Goal: Information Seeking & Learning: Learn about a topic

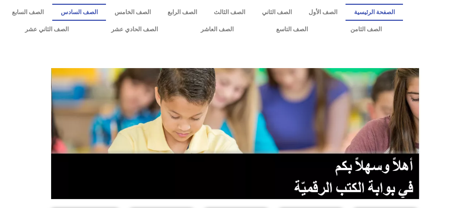
click at [103, 12] on link "الصف السادس" at bounding box center [79, 12] width 54 height 17
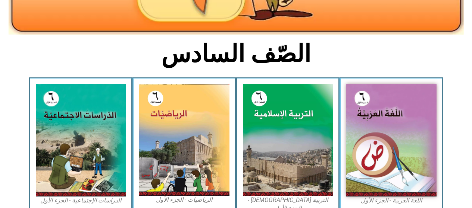
scroll to position [224, 0]
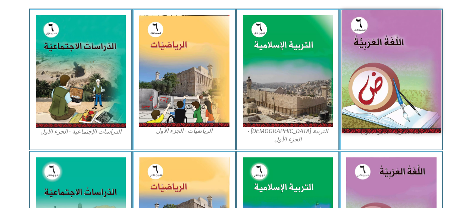
click at [399, 85] on img at bounding box center [390, 72] width 99 height 124
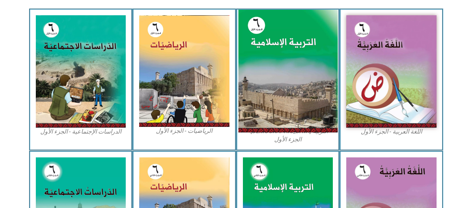
click at [248, 52] on img at bounding box center [287, 71] width 99 height 123
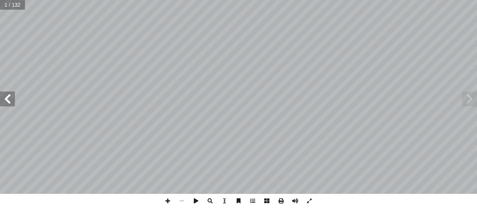
click at [6, 7] on input "text" at bounding box center [12, 5] width 25 height 10
type input "**"
click at [18, 5] on input "text" at bounding box center [17, 5] width 35 height 10
type input "**"
click at [472, 97] on span at bounding box center [469, 99] width 15 height 15
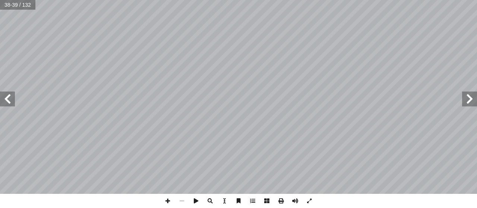
click at [1, 98] on span at bounding box center [7, 99] width 15 height 15
click at [14, 6] on input "text" at bounding box center [17, 5] width 35 height 10
type input "**"
click at [467, 95] on span at bounding box center [469, 99] width 15 height 15
click at [9, 99] on span at bounding box center [7, 99] width 15 height 15
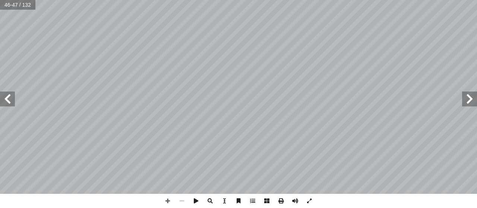
click at [11, 98] on span at bounding box center [7, 99] width 15 height 15
click at [170, 202] on span at bounding box center [168, 201] width 14 height 14
click at [185, 204] on span at bounding box center [182, 201] width 14 height 14
drag, startPoint x: 182, startPoint y: 203, endPoint x: 189, endPoint y: 199, distance: 8.2
click at [183, 202] on span at bounding box center [182, 201] width 14 height 14
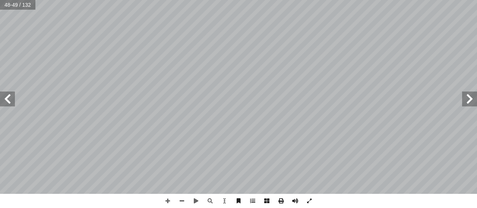
click at [13, 102] on span at bounding box center [7, 99] width 15 height 15
click at [4, 96] on span at bounding box center [7, 99] width 15 height 15
